Goal: Find specific page/section: Find specific page/section

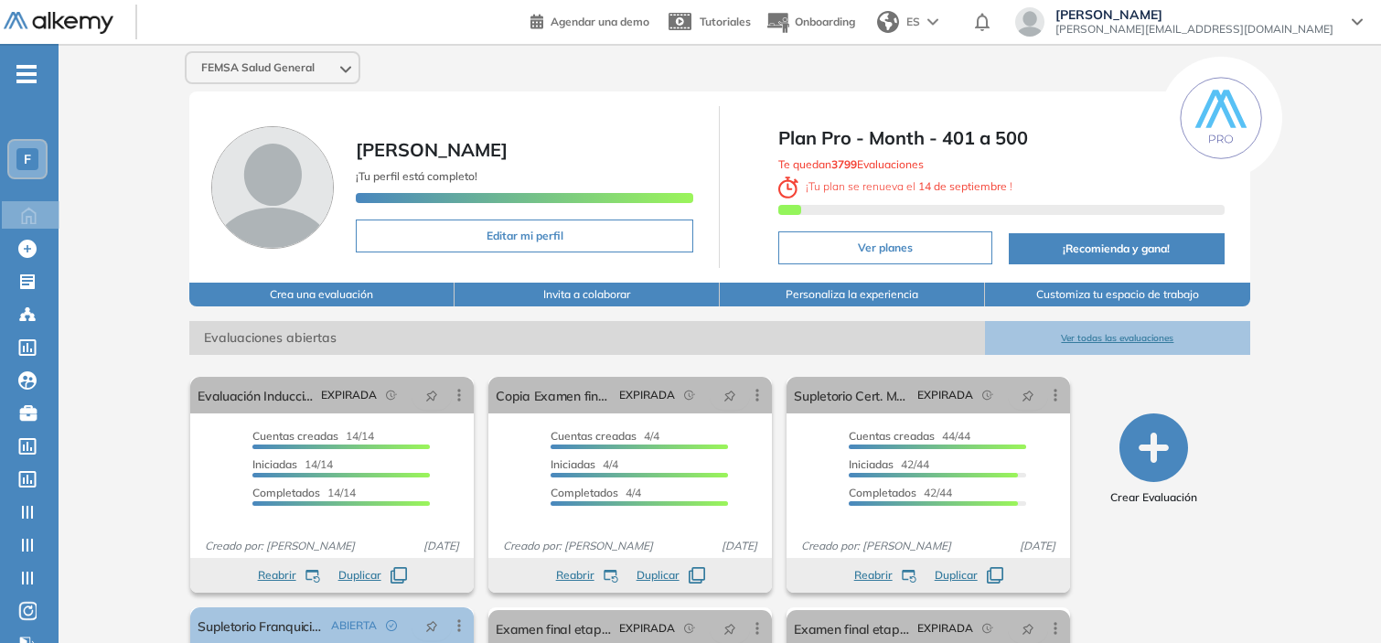
click at [29, 148] on div "F" at bounding box center [27, 159] width 22 height 22
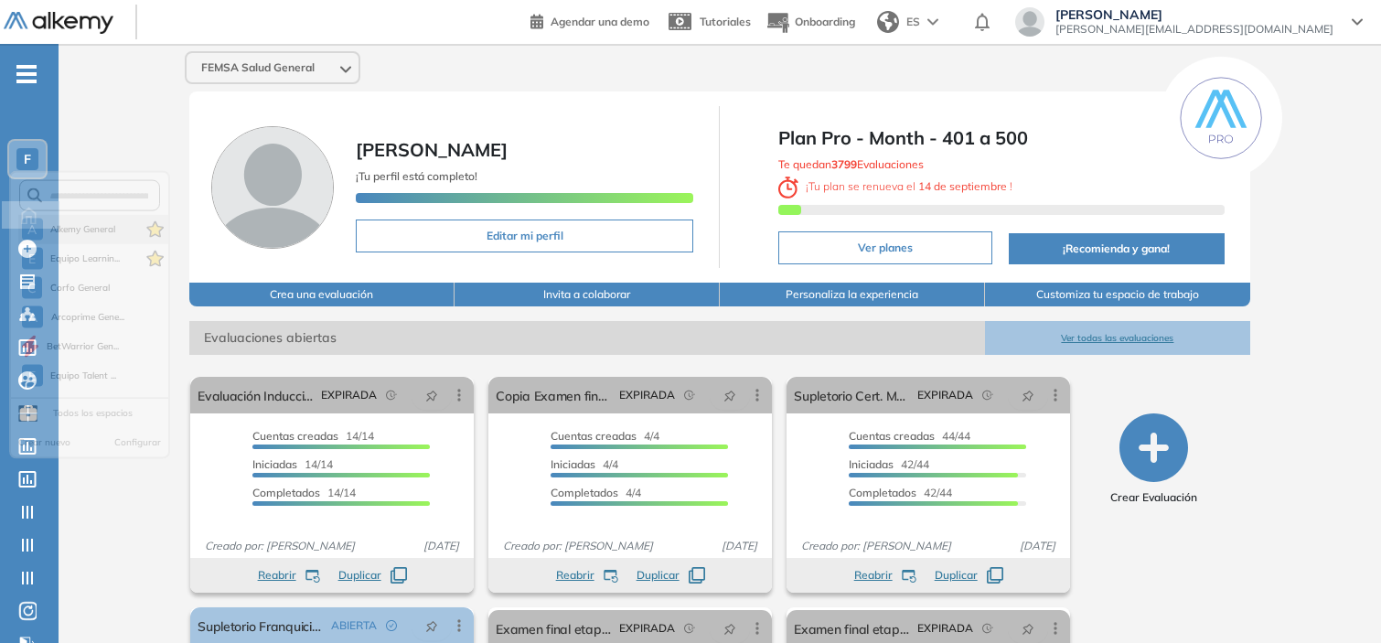
click at [62, 221] on li "A Alkemy General" at bounding box center [93, 235] width 150 height 29
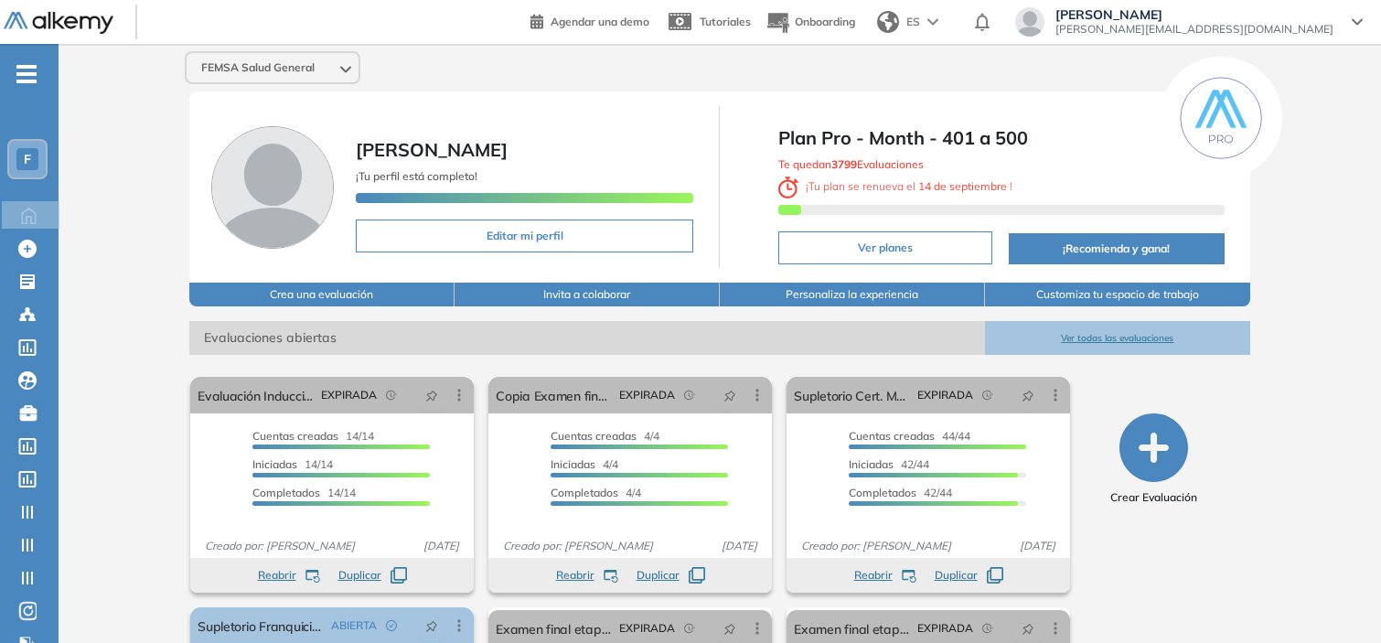
click at [238, 331] on span "Evaluaciones abiertas" at bounding box center [586, 338] width 795 height 34
click at [29, 155] on span "F" at bounding box center [27, 159] width 7 height 15
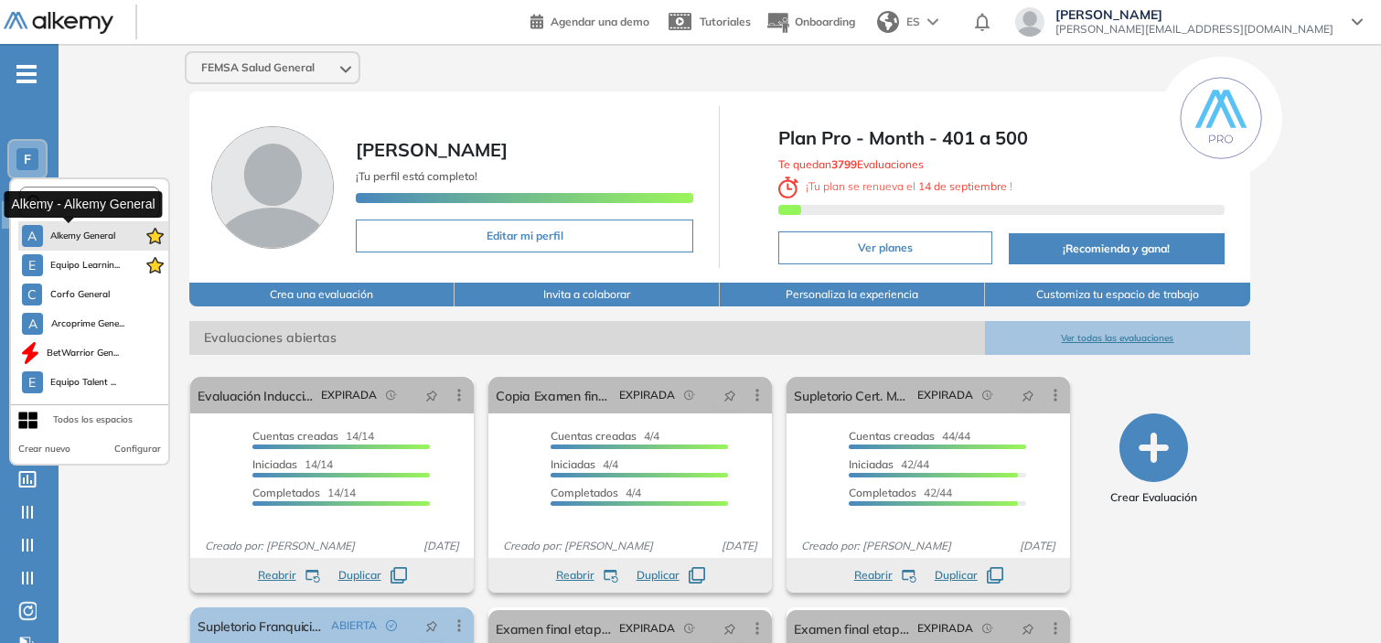
click at [69, 229] on span "Alkemy General" at bounding box center [83, 236] width 66 height 15
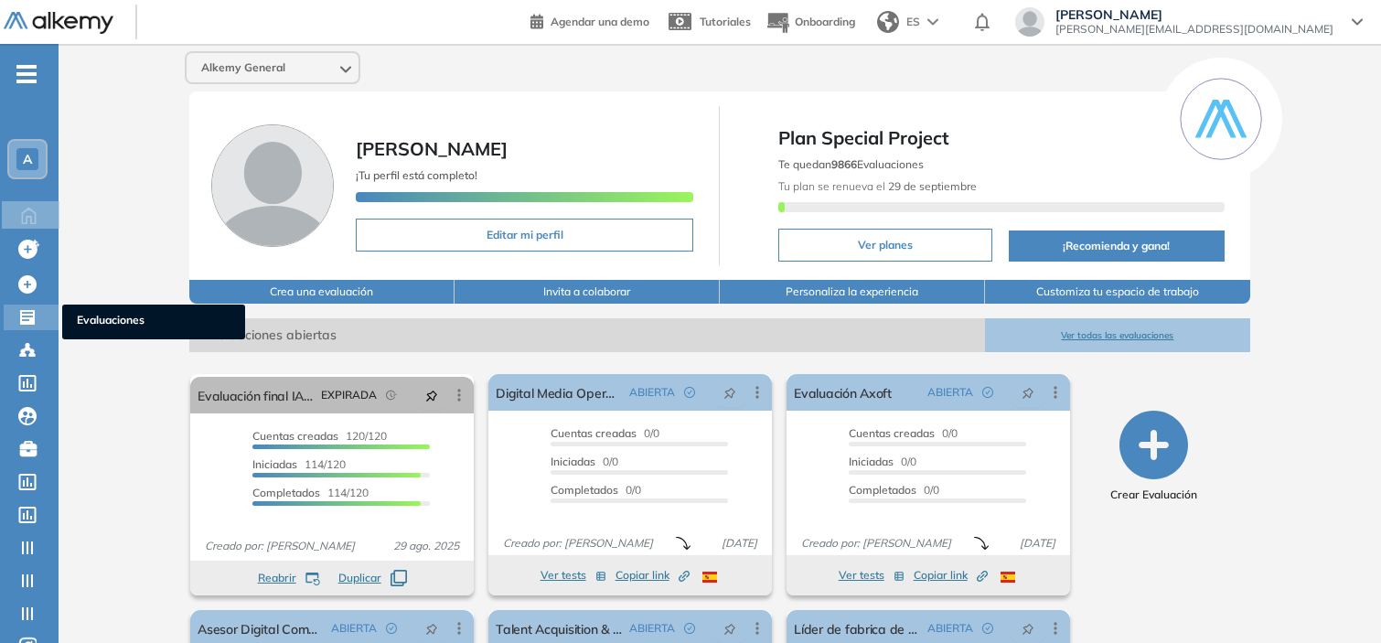
click at [23, 313] on icon at bounding box center [27, 317] width 15 height 15
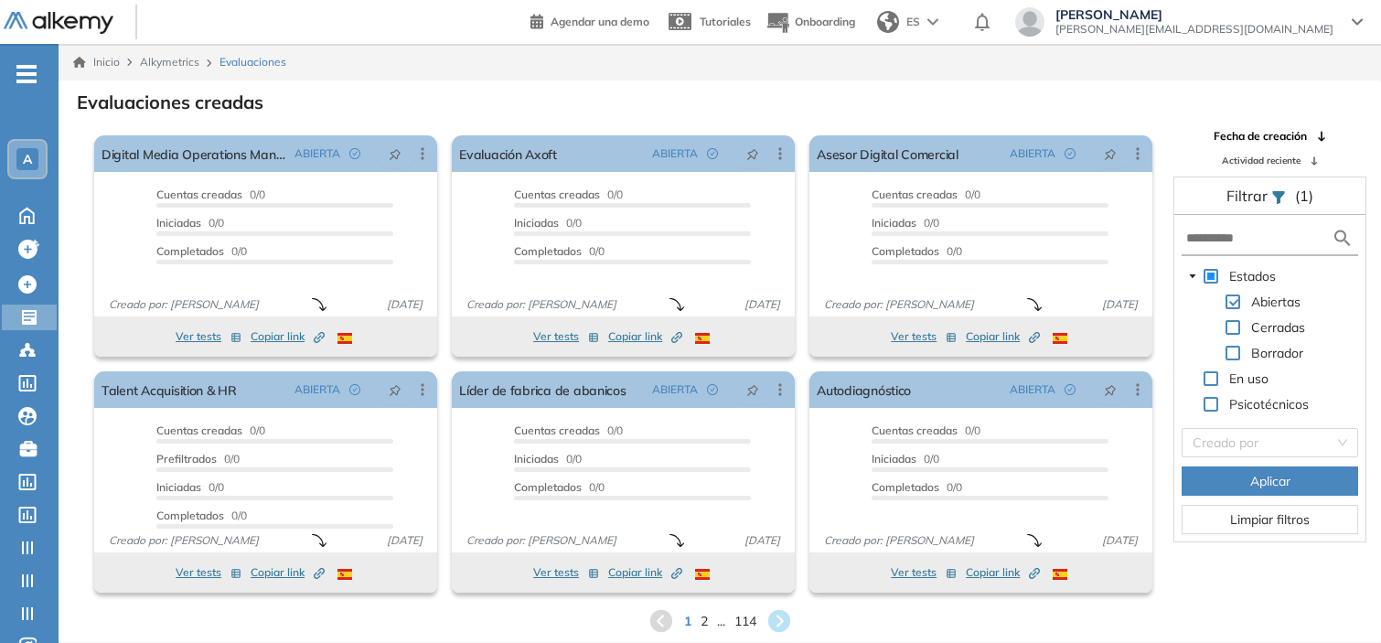
click at [1235, 348] on span at bounding box center [1232, 353] width 15 height 15
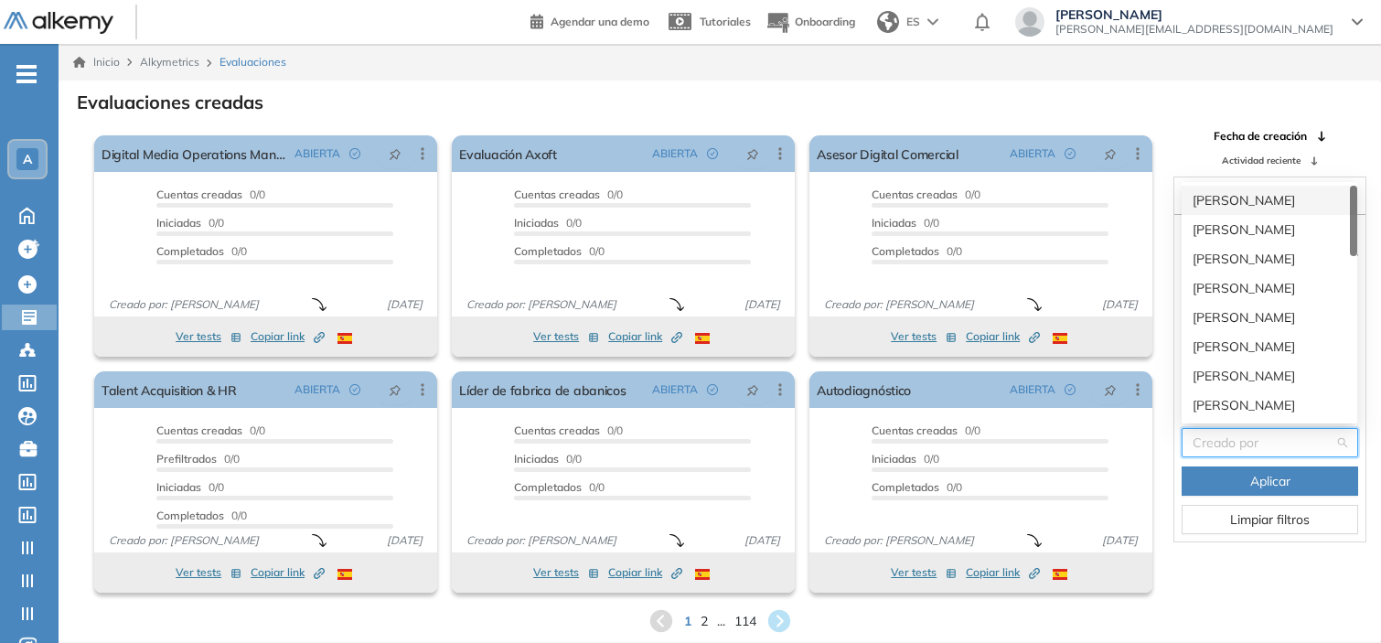
click at [1255, 430] on input "search" at bounding box center [1263, 442] width 142 height 27
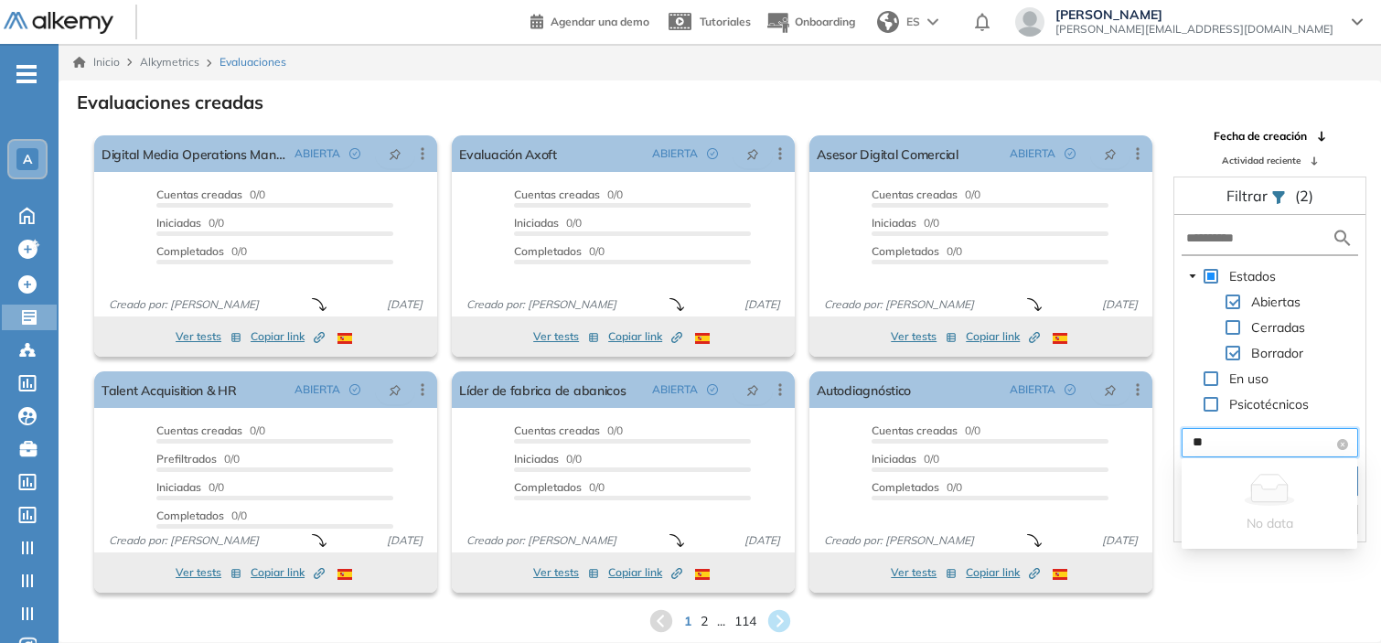
type input "*"
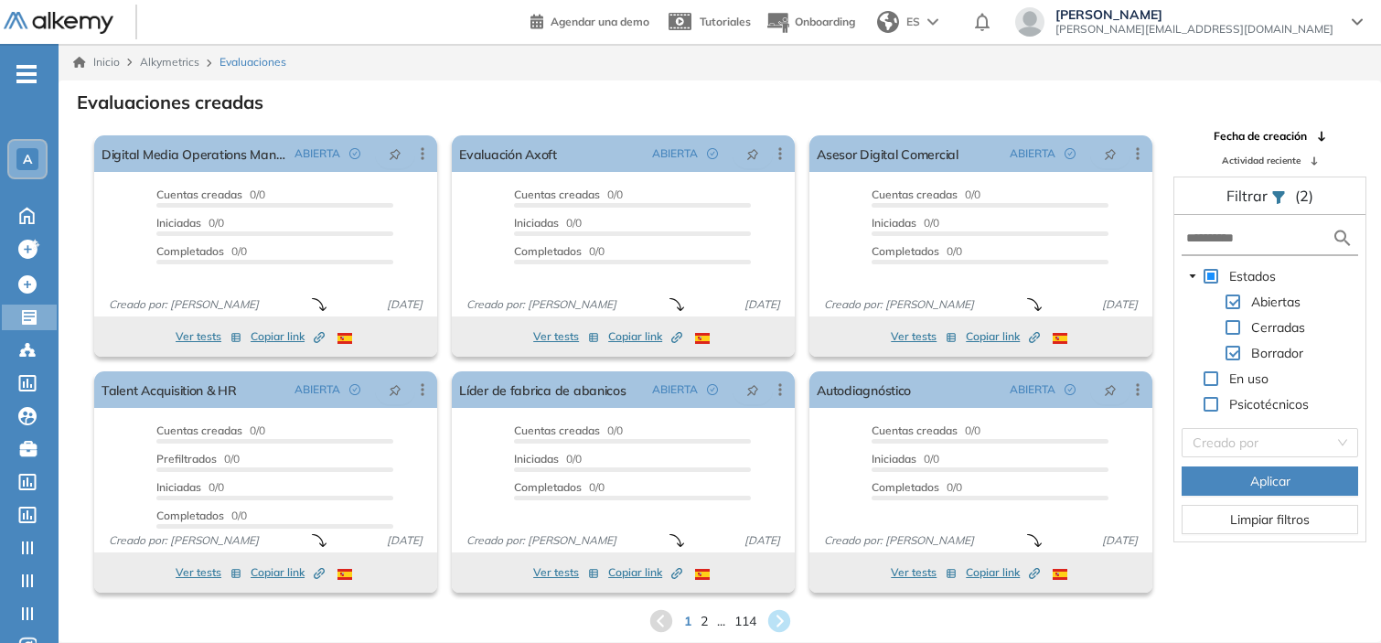
click at [933, 102] on div "Evaluaciones creadas" at bounding box center [719, 101] width 1293 height 26
click at [1280, 479] on span "Aplicar" at bounding box center [1270, 481] width 40 height 20
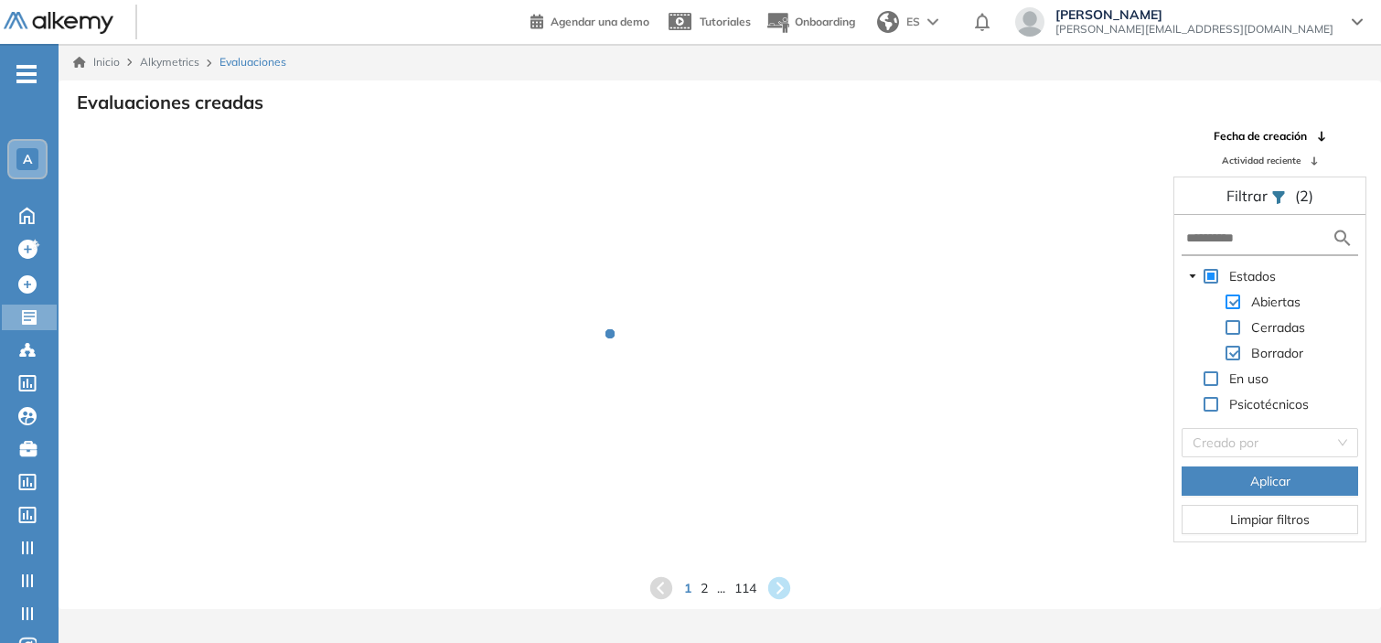
click at [1234, 300] on span at bounding box center [1232, 301] width 15 height 15
click at [1275, 485] on span "Aplicar" at bounding box center [1270, 481] width 40 height 20
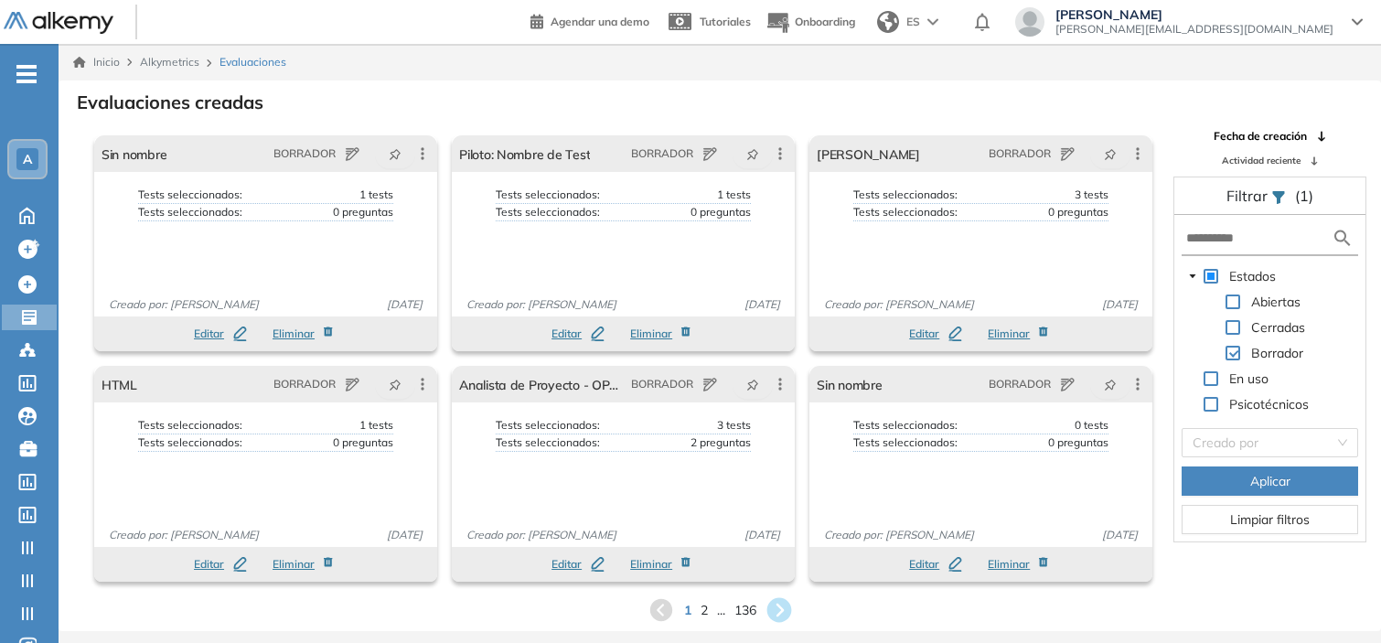
click at [779, 613] on icon at bounding box center [778, 610] width 25 height 25
click at [791, 601] on icon at bounding box center [786, 610] width 25 height 25
click at [794, 604] on icon at bounding box center [799, 610] width 25 height 25
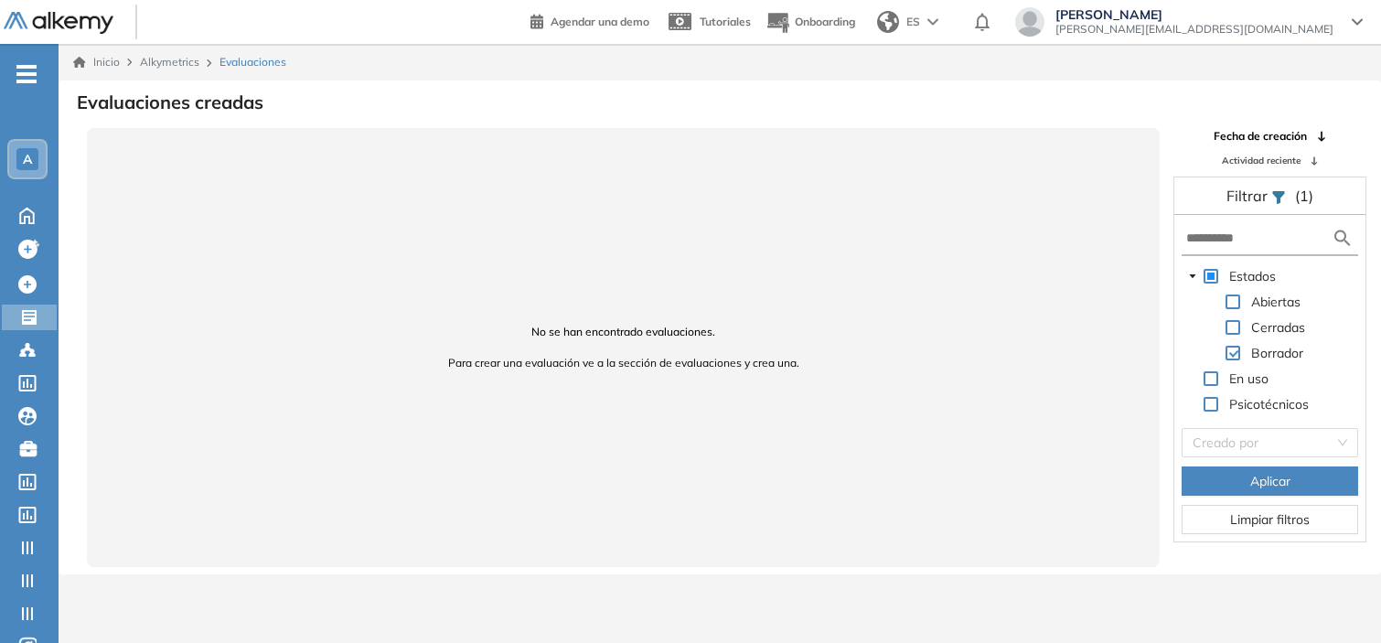
click at [1200, 466] on button "Aplicar" at bounding box center [1269, 480] width 176 height 29
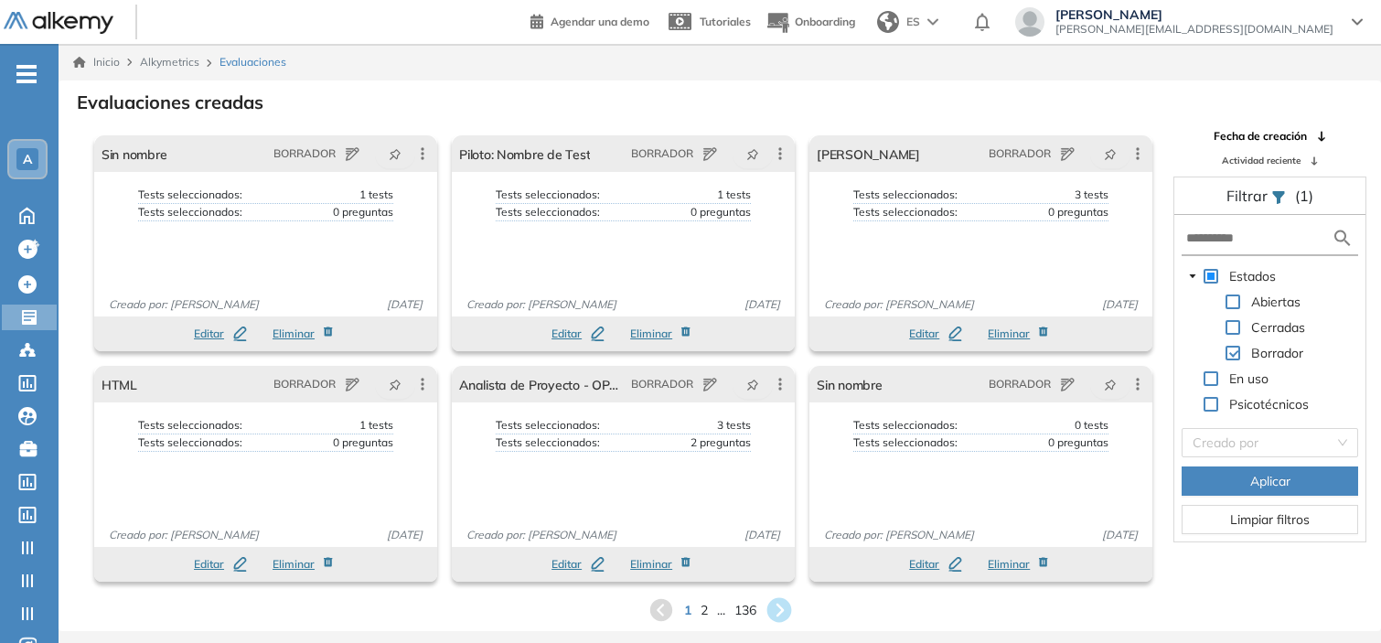
click at [778, 615] on icon at bounding box center [778, 610] width 30 height 30
